Goal: Find specific page/section: Find specific page/section

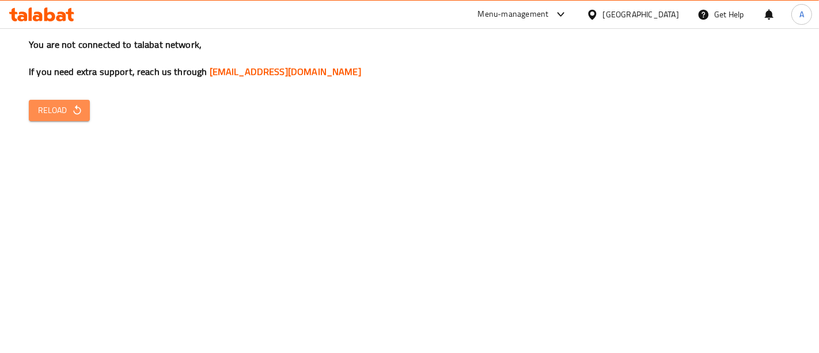
click at [58, 107] on span "Reload" at bounding box center [59, 110] width 43 height 14
click at [37, 109] on button "Reload" at bounding box center [59, 110] width 61 height 21
click at [60, 104] on span "Reload" at bounding box center [59, 110] width 43 height 14
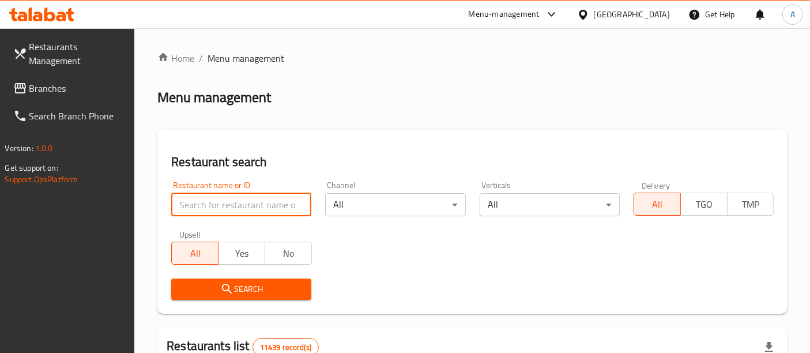
click at [242, 213] on input "search" at bounding box center [241, 204] width 140 height 23
type input "al saray grills"
click button "Search" at bounding box center [241, 288] width 140 height 21
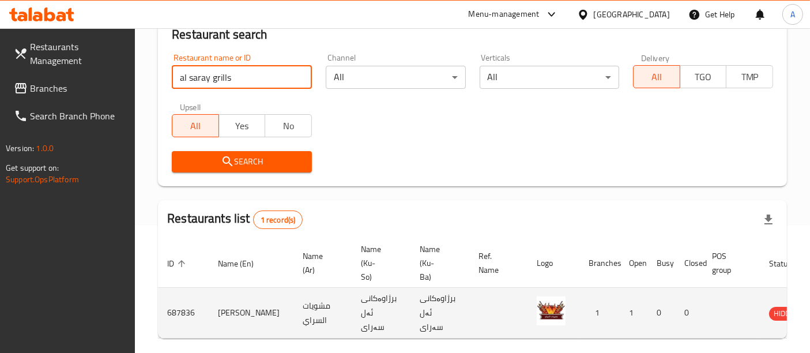
scroll to position [0, 45]
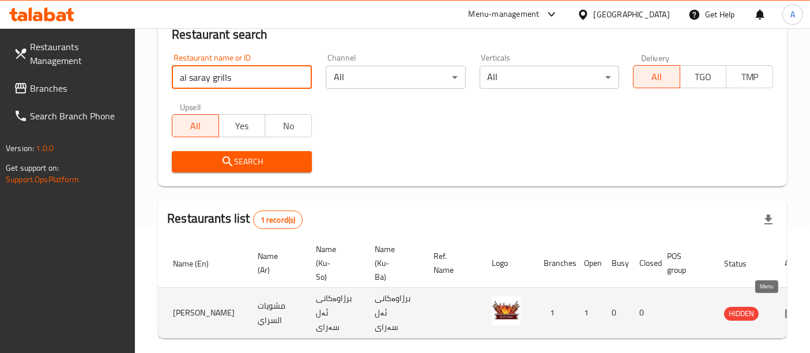
click at [784, 308] on icon "enhanced table" at bounding box center [791, 313] width 14 height 14
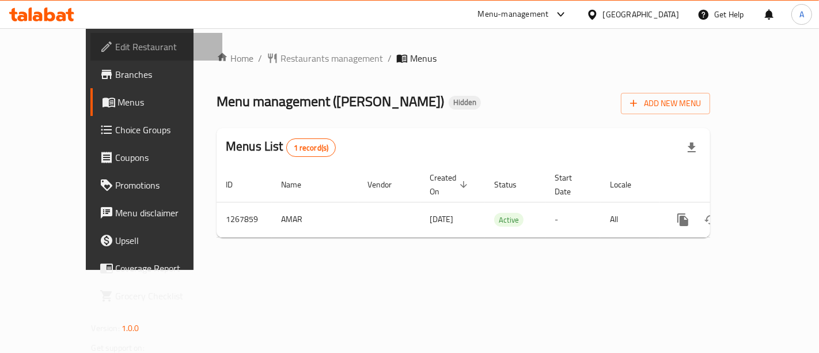
click at [116, 54] on span "Edit Restaurant" at bounding box center [164, 47] width 97 height 14
